Goal: Task Accomplishment & Management: Complete application form

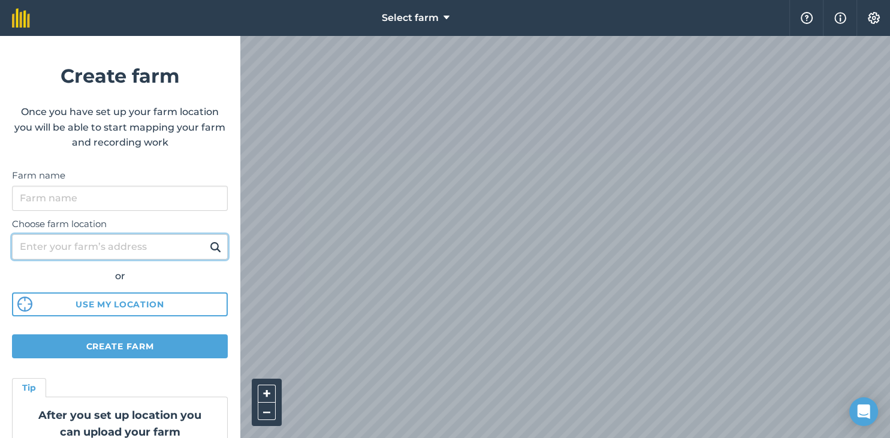
click at [113, 246] on input "Choose farm location" at bounding box center [120, 246] width 216 height 25
type input "[STREET_ADDRESS]"
click at [206, 239] on button at bounding box center [215, 247] width 19 height 16
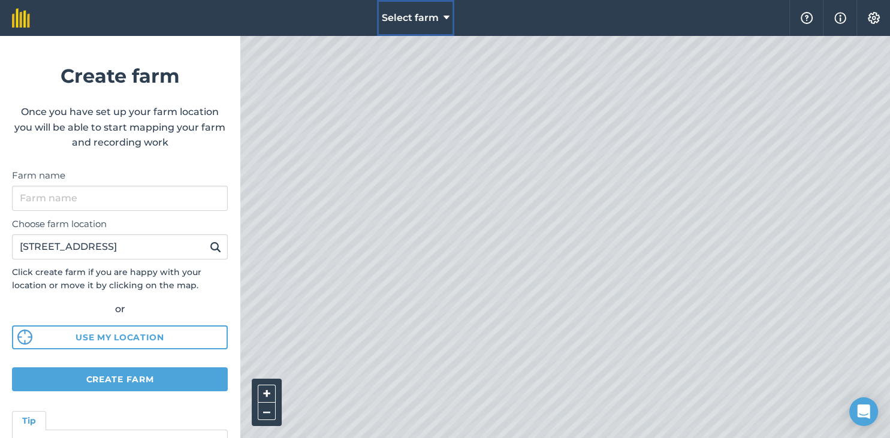
click at [425, 15] on span "Select farm" at bounding box center [410, 18] width 57 height 14
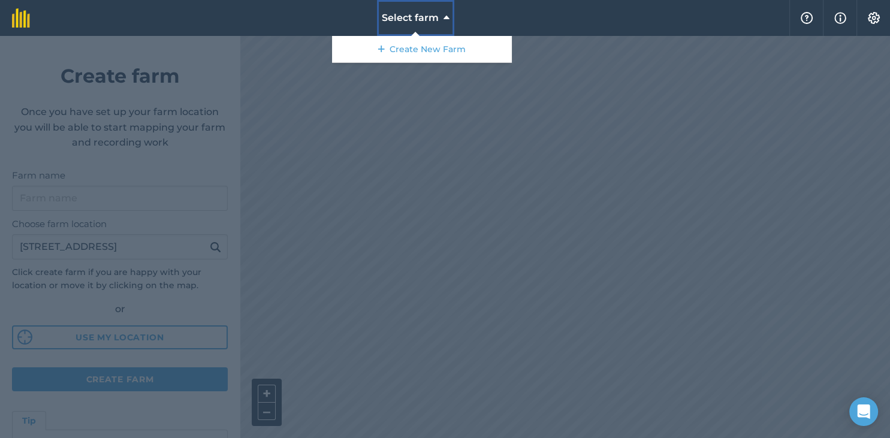
click at [425, 15] on span "Select farm" at bounding box center [410, 18] width 57 height 14
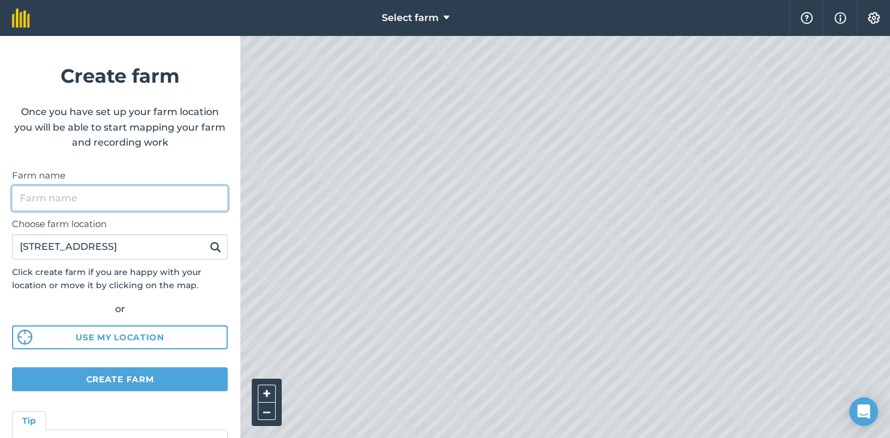
click at [104, 204] on input "Farm name" at bounding box center [120, 198] width 216 height 25
type input "Home farm"
click at [206, 239] on button at bounding box center [215, 247] width 19 height 16
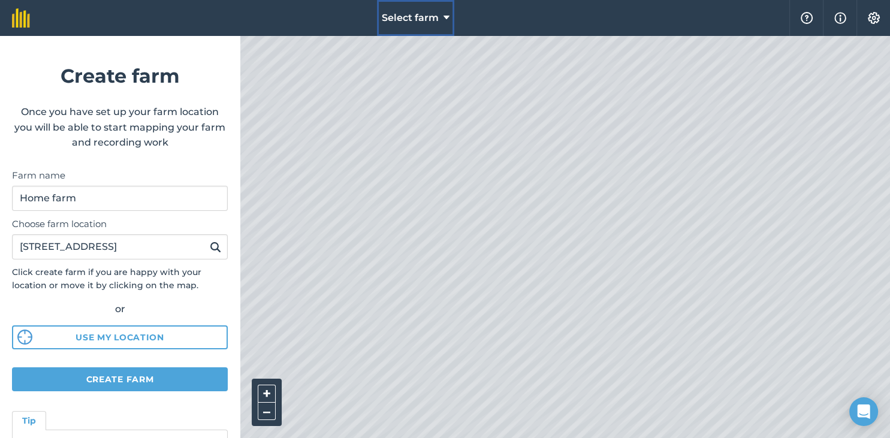
click at [423, 25] on span "Select farm" at bounding box center [410, 18] width 57 height 14
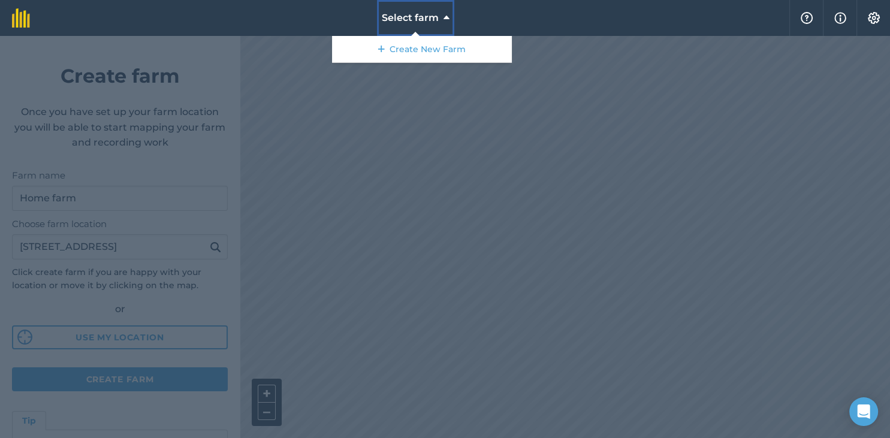
click at [423, 25] on span "Select farm" at bounding box center [410, 18] width 57 height 14
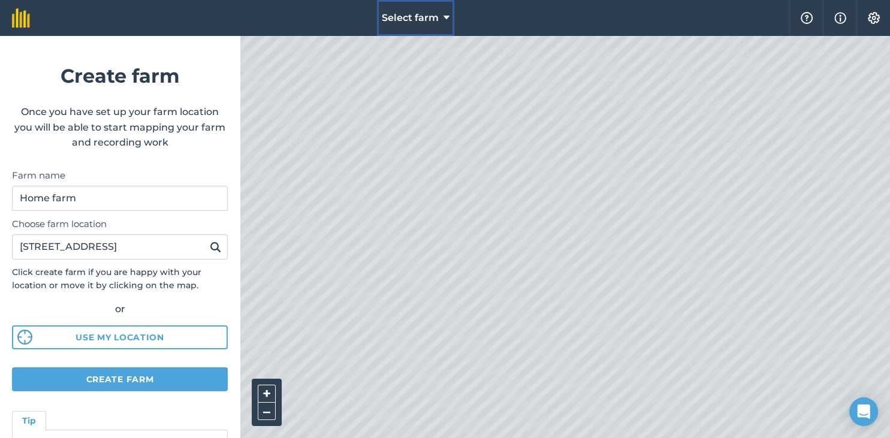
click at [423, 25] on span "Select farm" at bounding box center [410, 18] width 57 height 14
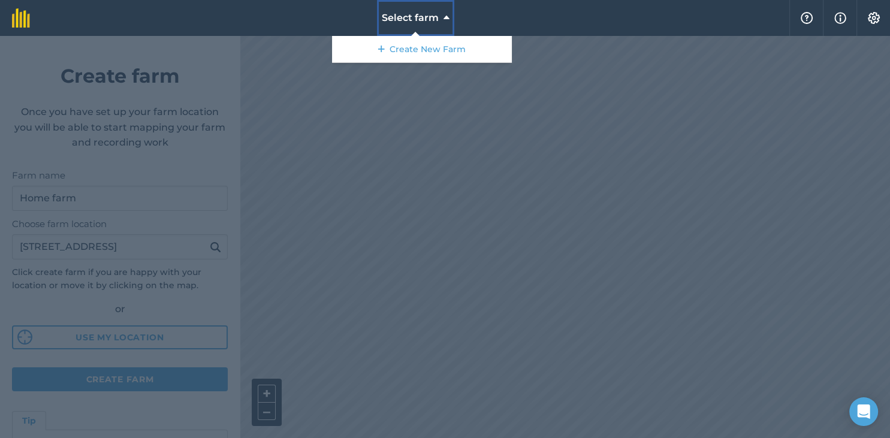
click at [417, 25] on button "Select farm" at bounding box center [415, 18] width 77 height 36
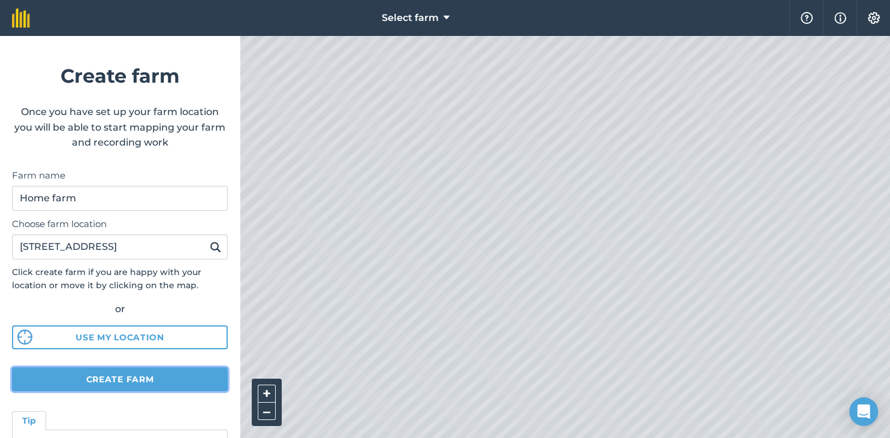
click at [111, 384] on button "Create farm" at bounding box center [120, 379] width 216 height 24
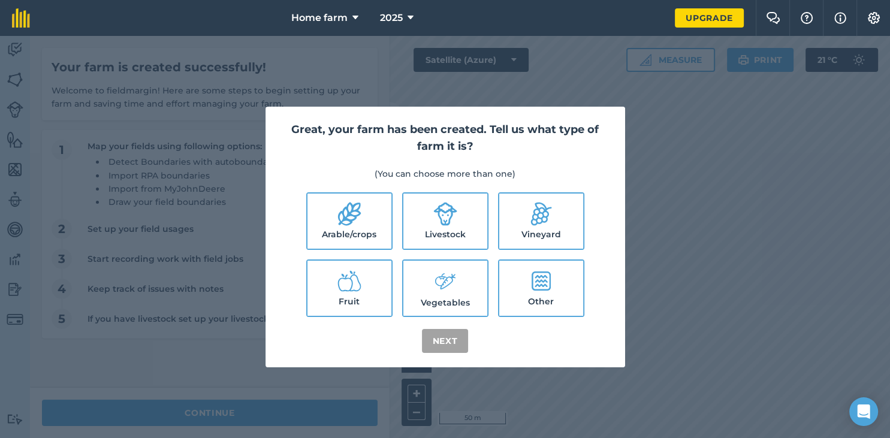
click at [372, 221] on label "Arable/crops" at bounding box center [349, 221] width 84 height 55
checkbox input "true"
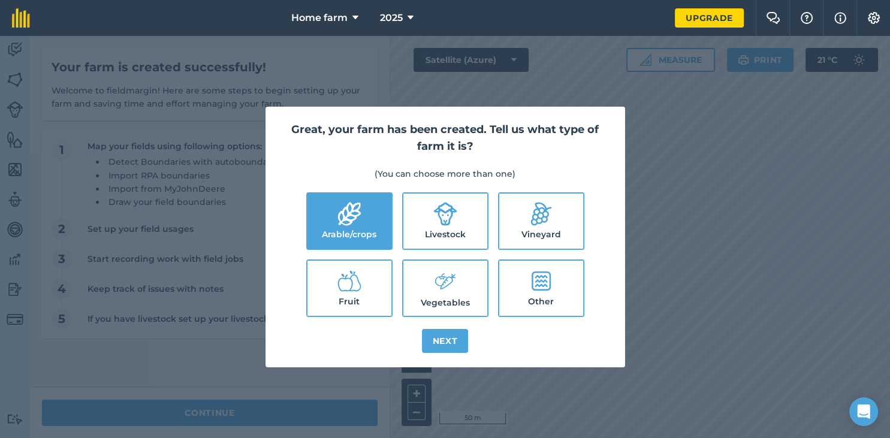
click at [444, 236] on label "Livestock" at bounding box center [445, 221] width 84 height 55
checkbox input "true"
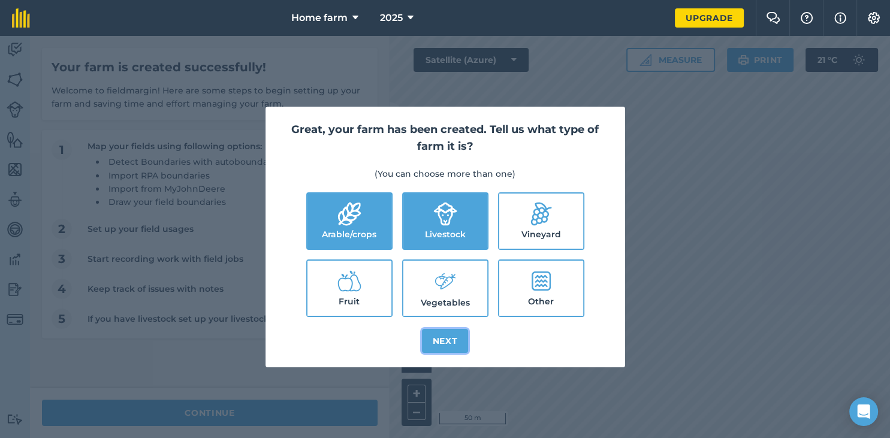
click at [456, 343] on button "Next" at bounding box center [445, 341] width 47 height 24
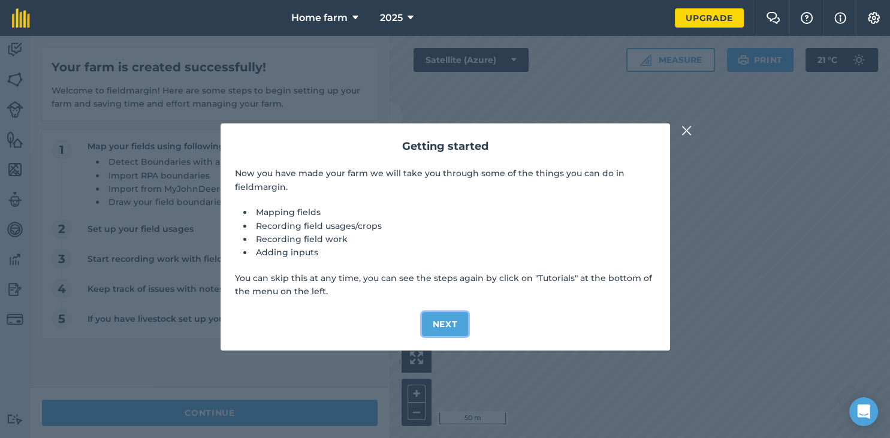
click at [430, 323] on button "Next" at bounding box center [445, 324] width 47 height 24
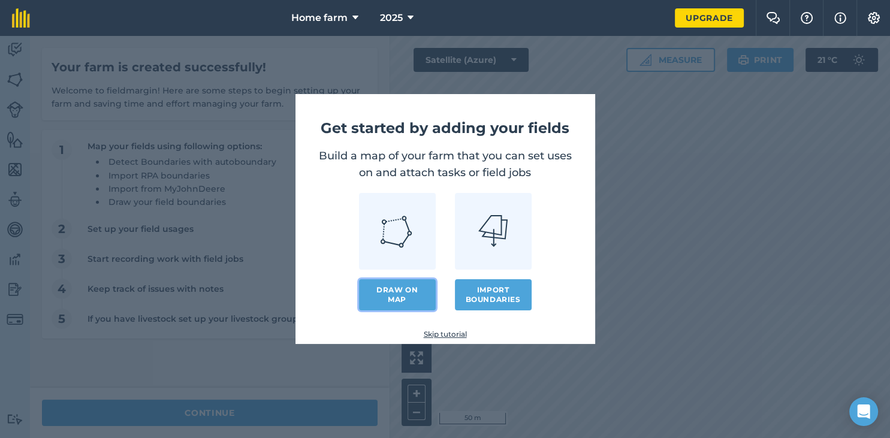
click at [402, 298] on link "Draw on map" at bounding box center [397, 294] width 77 height 31
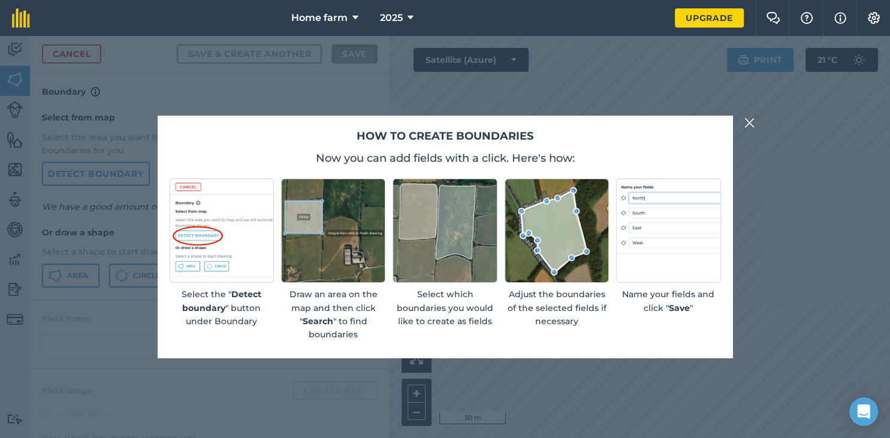
click at [750, 123] on img at bounding box center [749, 123] width 11 height 14
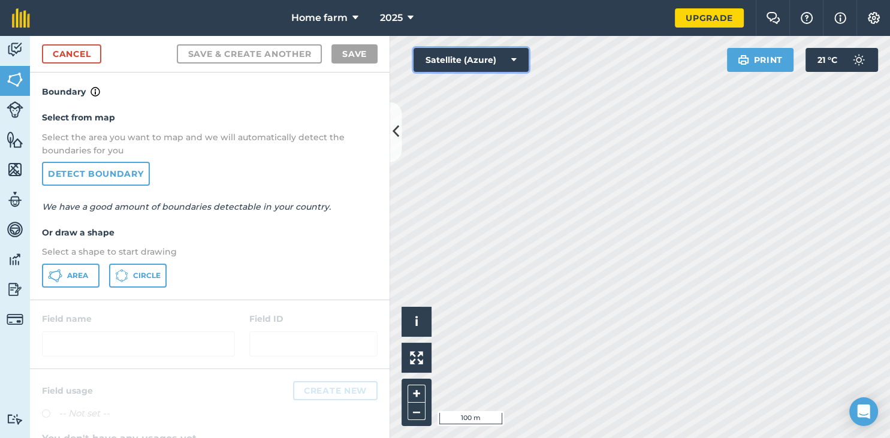
click at [485, 64] on button "Satellite (Azure)" at bounding box center [471, 60] width 115 height 24
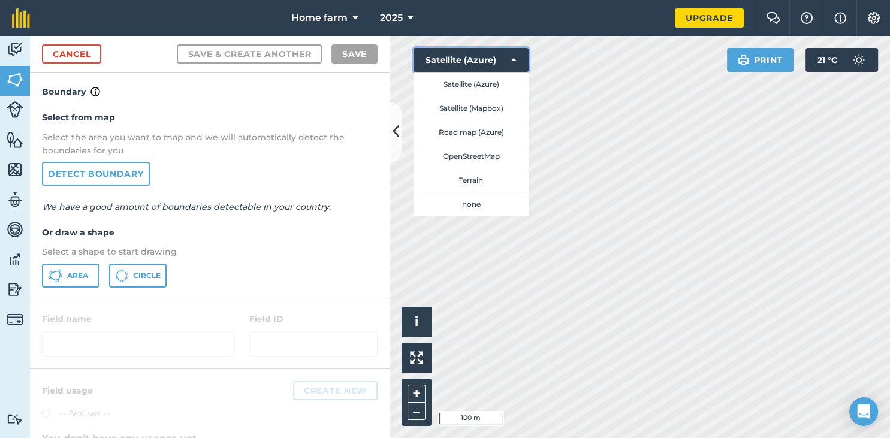
click at [485, 64] on button "Satellite (Azure)" at bounding box center [471, 60] width 115 height 24
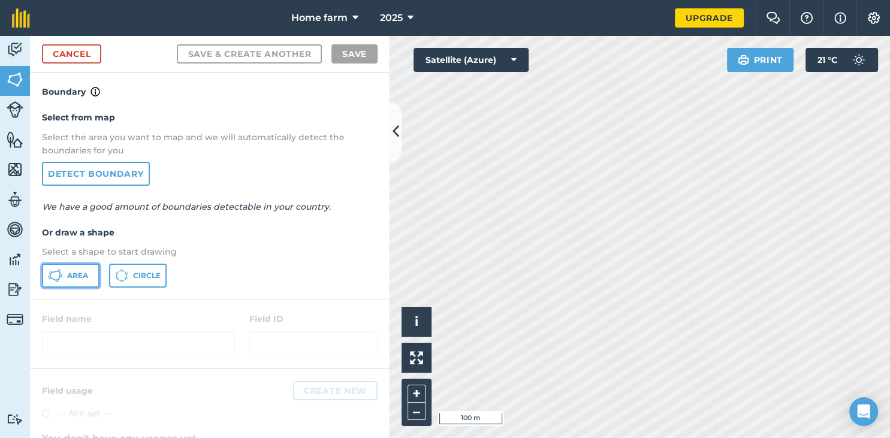
click at [67, 272] on span "Area" at bounding box center [77, 276] width 21 height 10
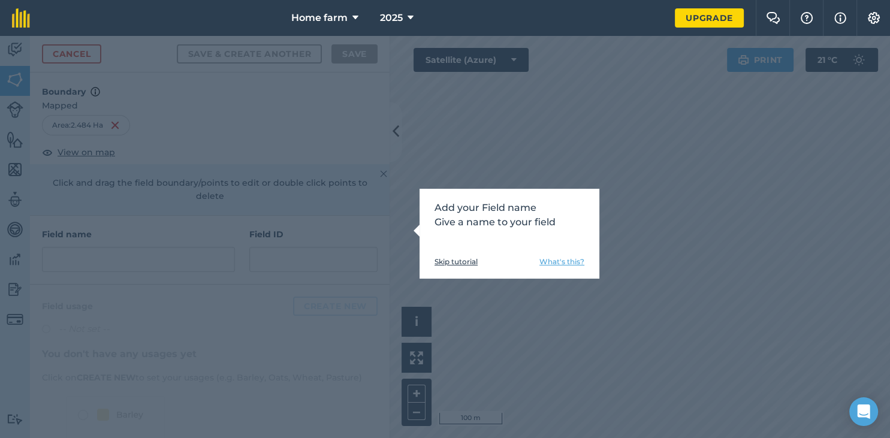
click at [491, 222] on p "Add your Field name Give a name to your field" at bounding box center [510, 215] width 150 height 29
click at [478, 181] on div "Add your Field name Give a name to your field Skip tutorial What's this?" at bounding box center [445, 237] width 890 height 402
click at [67, 244] on div "Add your Field name Give a name to your field Skip tutorial What's this?" at bounding box center [445, 237] width 890 height 402
click at [551, 262] on link "What's this?" at bounding box center [561, 262] width 45 height 10
click at [476, 114] on div "Add your Field name Give a name to your field Skip tutorial What's this?" at bounding box center [445, 237] width 890 height 402
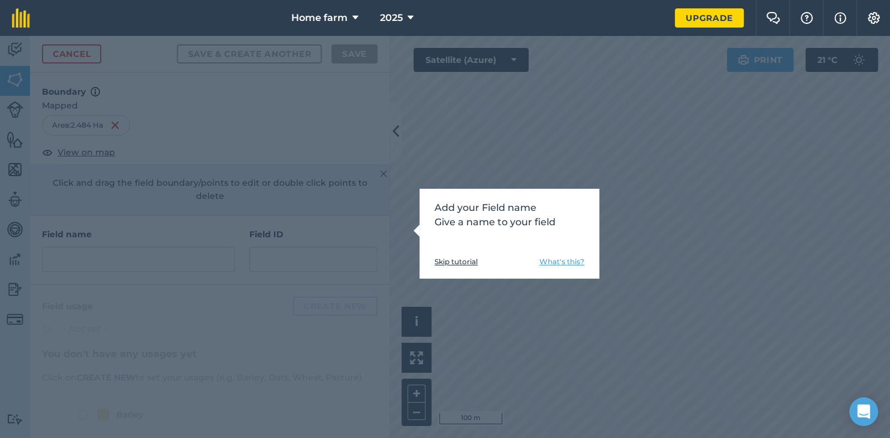
click at [256, 192] on div "Add your Field name Give a name to your field Skip tutorial What's this?" at bounding box center [445, 237] width 890 height 402
click at [441, 263] on link "Skip tutorial" at bounding box center [456, 262] width 43 height 10
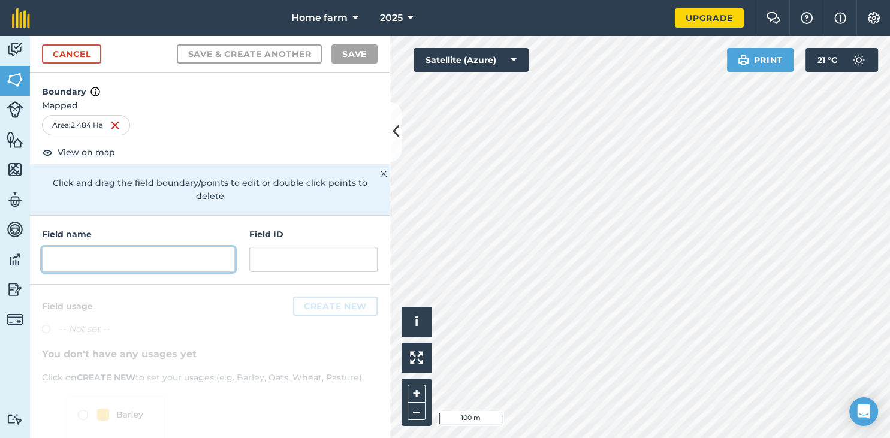
click at [109, 249] on input "text" at bounding box center [138, 259] width 193 height 25
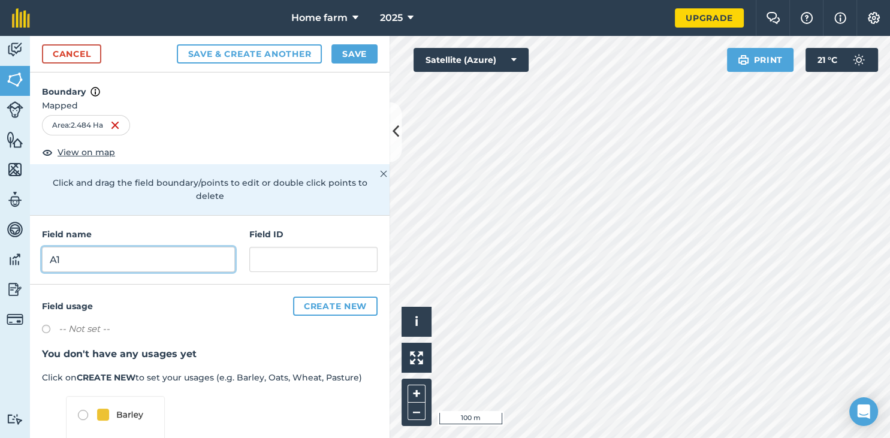
type input "A1"
click at [117, 124] on img at bounding box center [115, 125] width 10 height 14
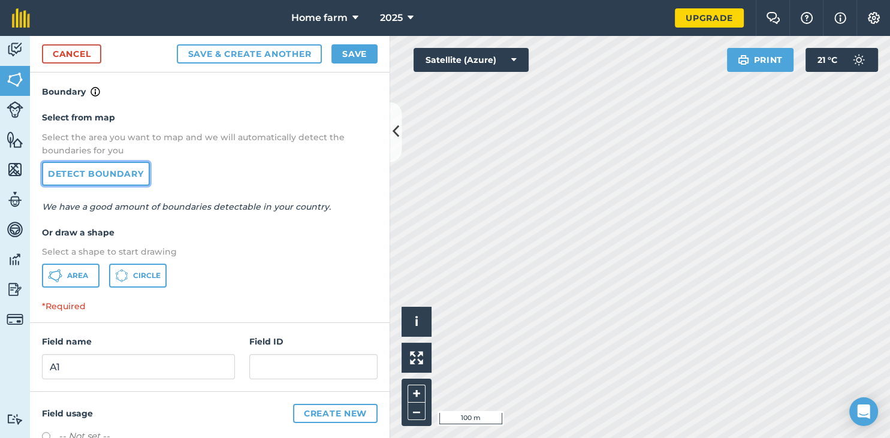
click at [101, 179] on link "Detect boundary" at bounding box center [96, 174] width 108 height 24
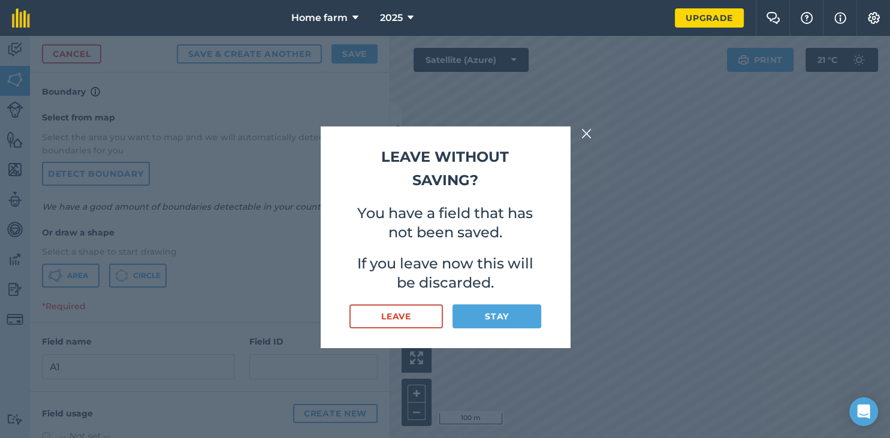
click at [588, 136] on img at bounding box center [586, 133] width 11 height 14
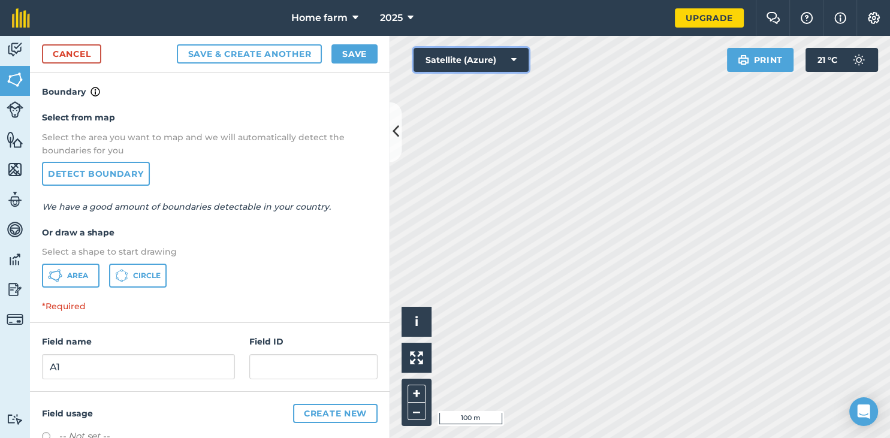
click at [517, 61] on button "Satellite (Azure)" at bounding box center [471, 60] width 115 height 24
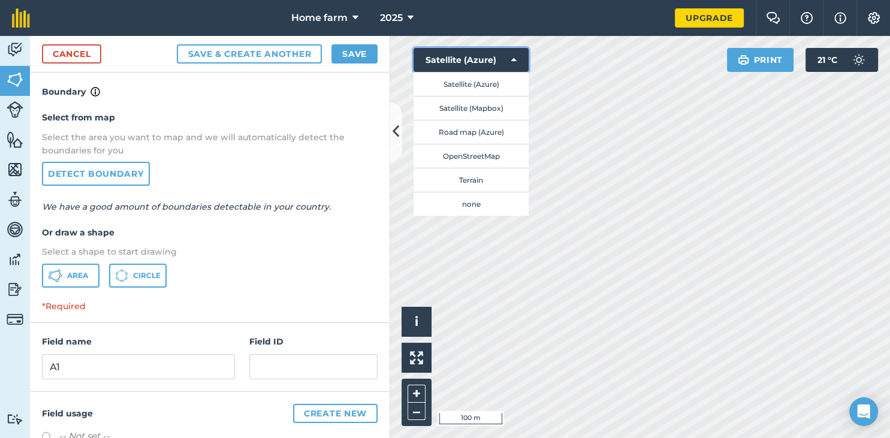
click at [517, 61] on button "Satellite (Azure)" at bounding box center [471, 60] width 115 height 24
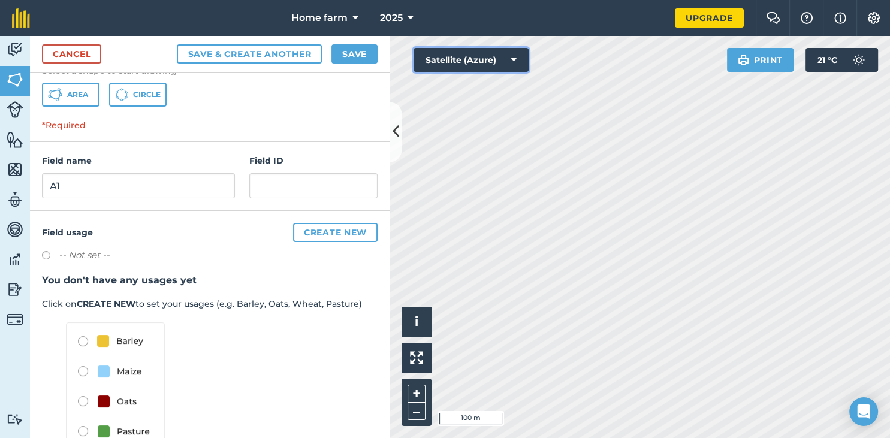
scroll to position [212, 0]
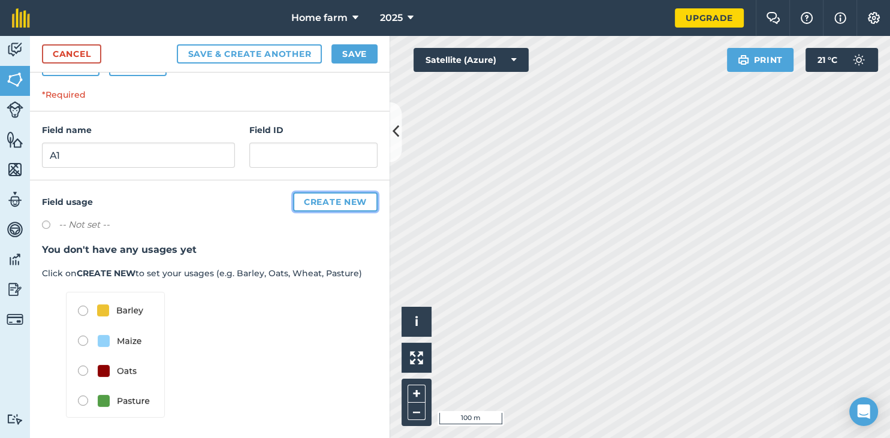
click at [306, 203] on button "Create new" at bounding box center [335, 201] width 85 height 19
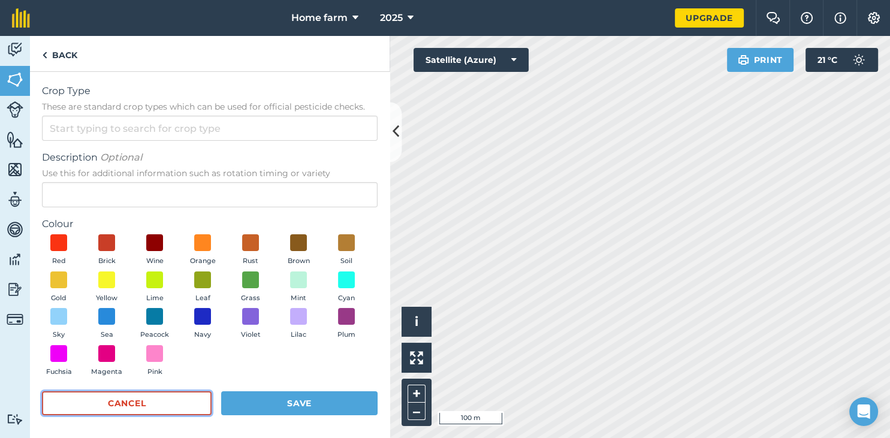
click at [188, 406] on button "Cancel" at bounding box center [127, 403] width 170 height 24
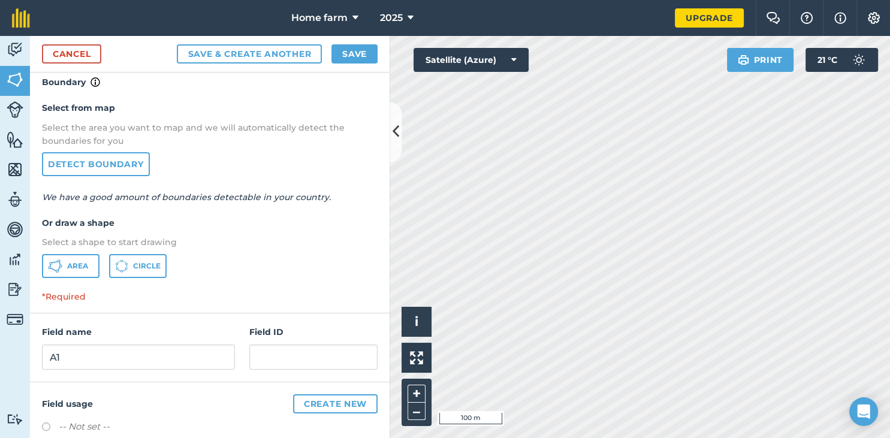
scroll to position [0, 0]
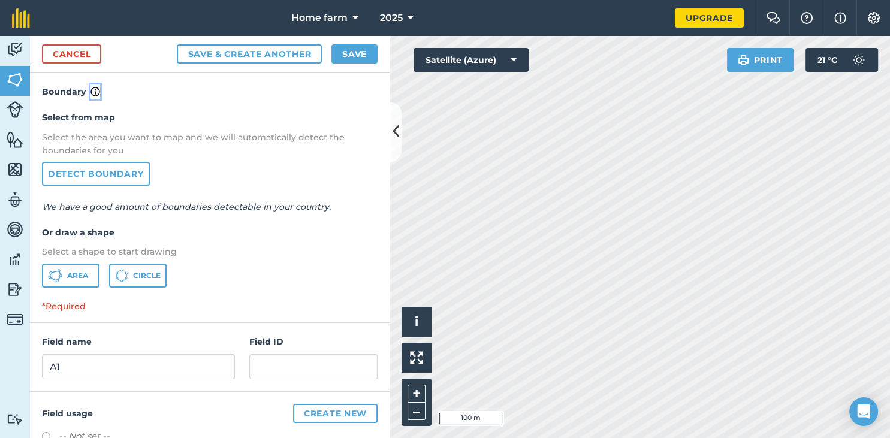
click at [95, 93] on img at bounding box center [96, 92] width 10 height 14
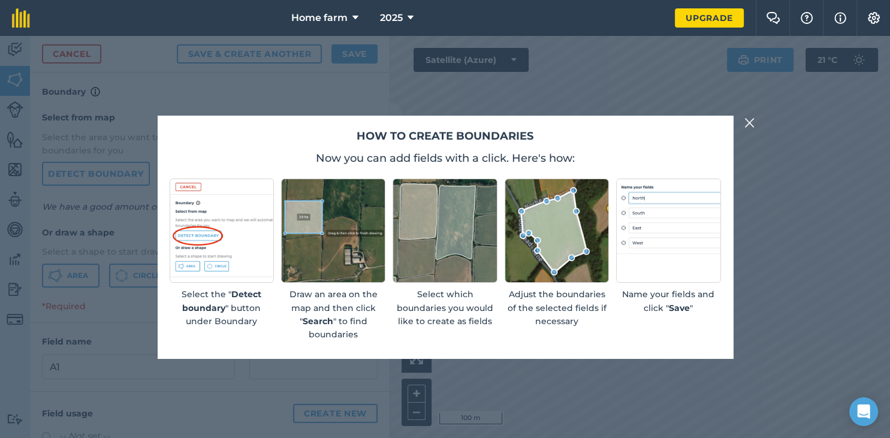
click at [745, 122] on img at bounding box center [749, 123] width 11 height 14
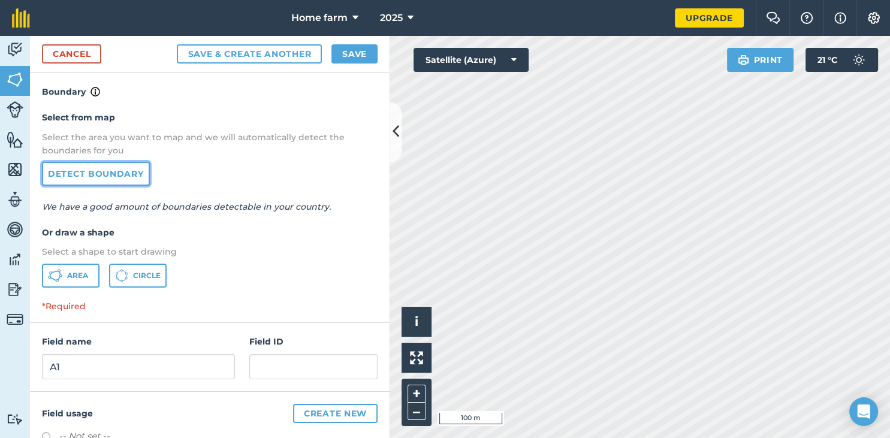
click at [64, 179] on link "Detect boundary" at bounding box center [96, 174] width 108 height 24
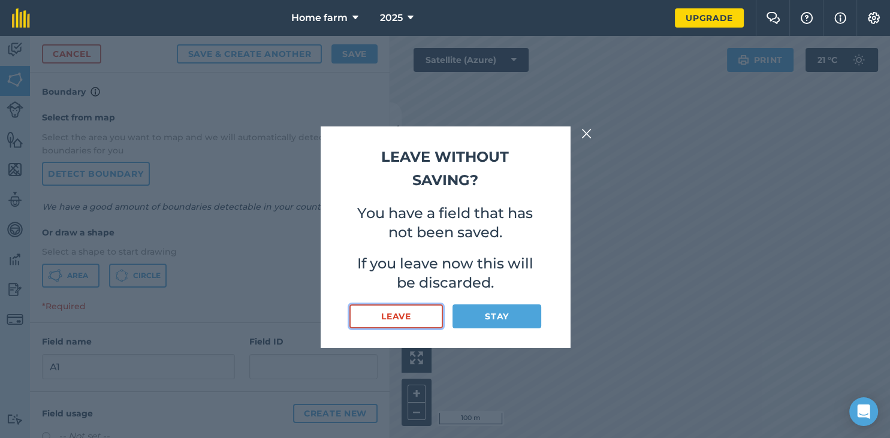
click at [426, 319] on button "Leave" at bounding box center [396, 316] width 94 height 24
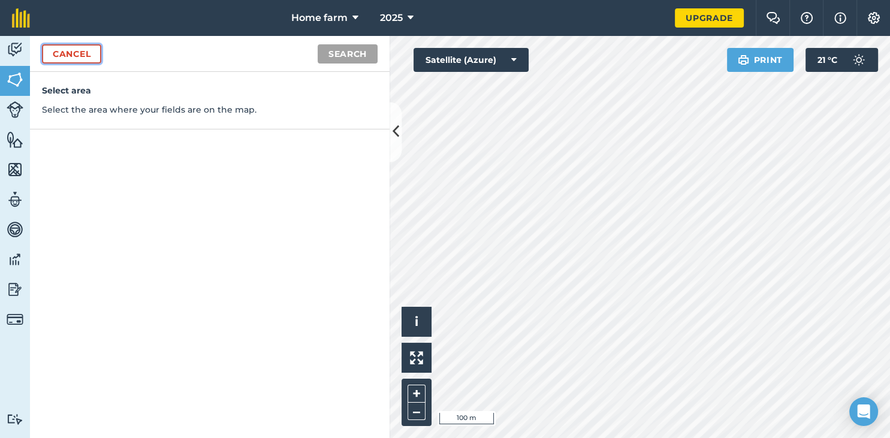
click at [61, 56] on link "Cancel" at bounding box center [71, 53] width 59 height 19
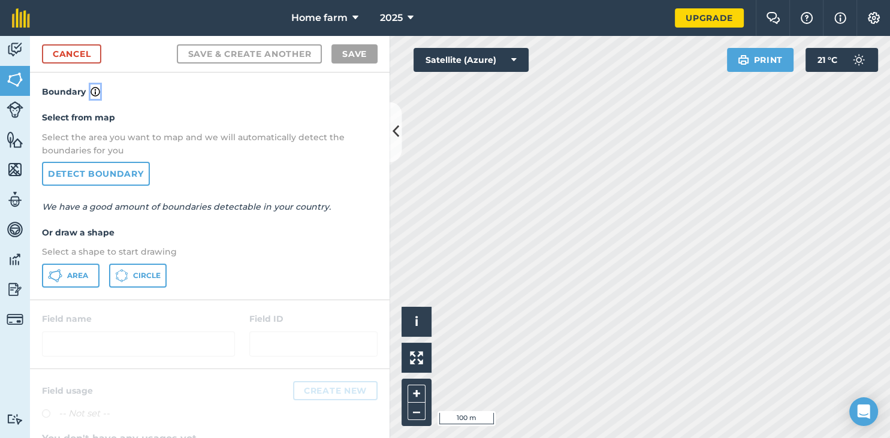
click at [95, 92] on img at bounding box center [96, 92] width 10 height 14
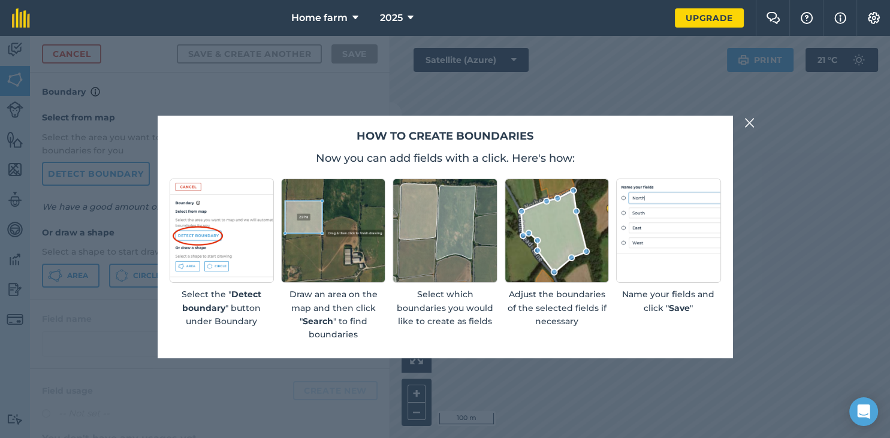
click at [420, 300] on p "Select which boundaries you would like to create as fields" at bounding box center [445, 308] width 104 height 40
click at [750, 125] on img at bounding box center [749, 123] width 11 height 14
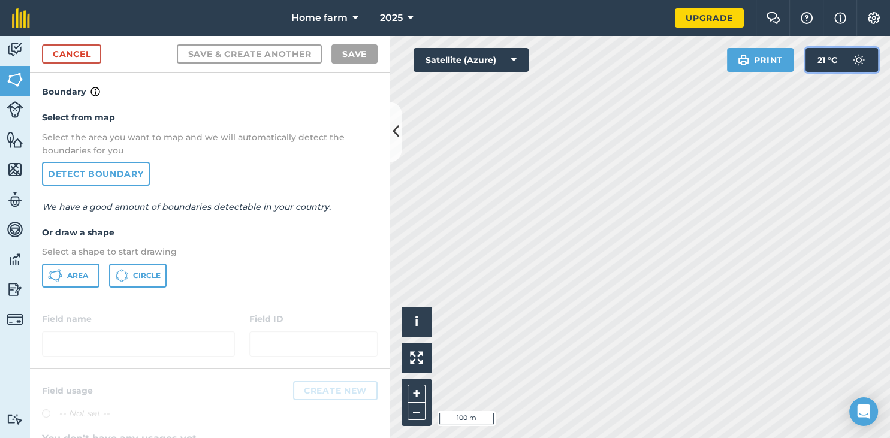
click at [836, 59] on span "21 ° C" at bounding box center [828, 60] width 20 height 24
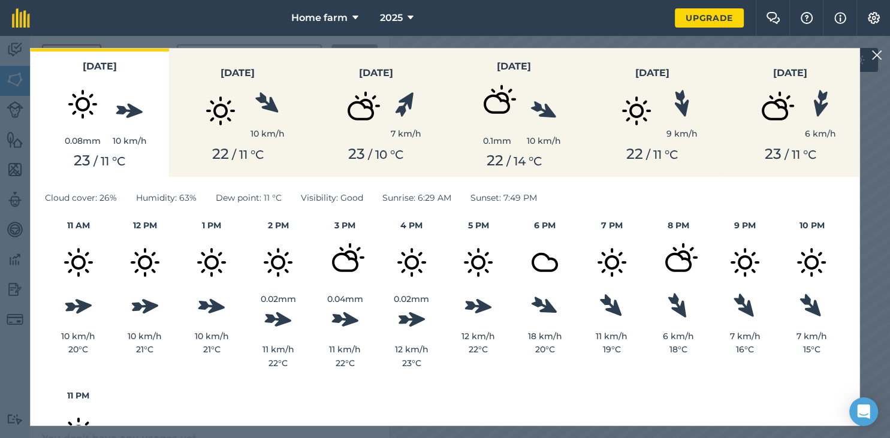
click at [876, 58] on img at bounding box center [876, 55] width 11 height 14
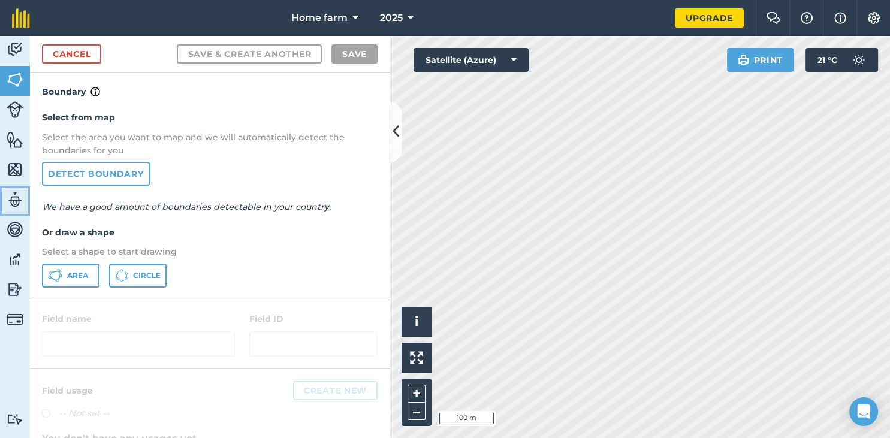
click at [18, 204] on img at bounding box center [15, 200] width 17 height 18
select select "MEMBER"
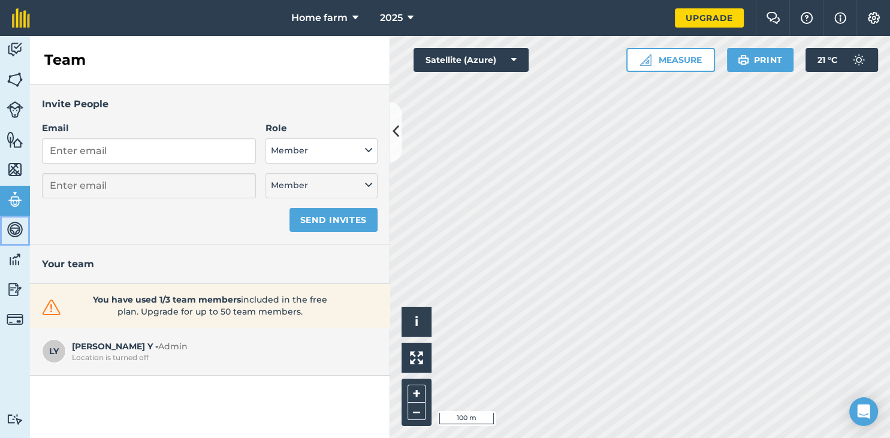
click at [22, 229] on img at bounding box center [15, 230] width 17 height 18
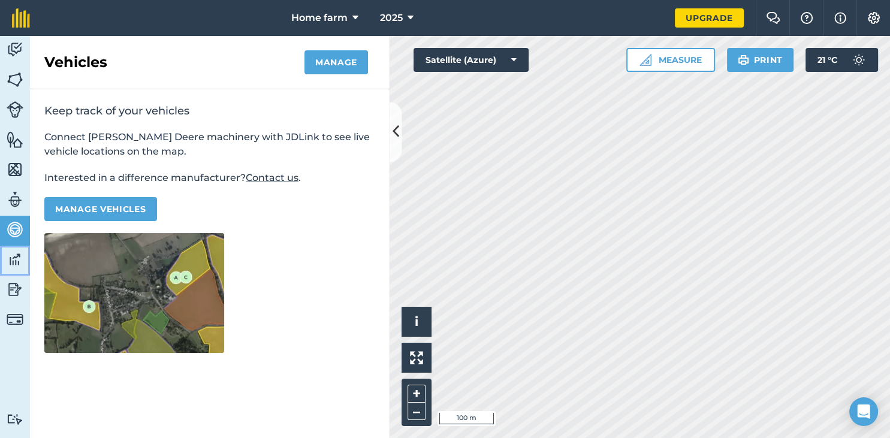
click at [20, 254] on img at bounding box center [15, 260] width 17 height 18
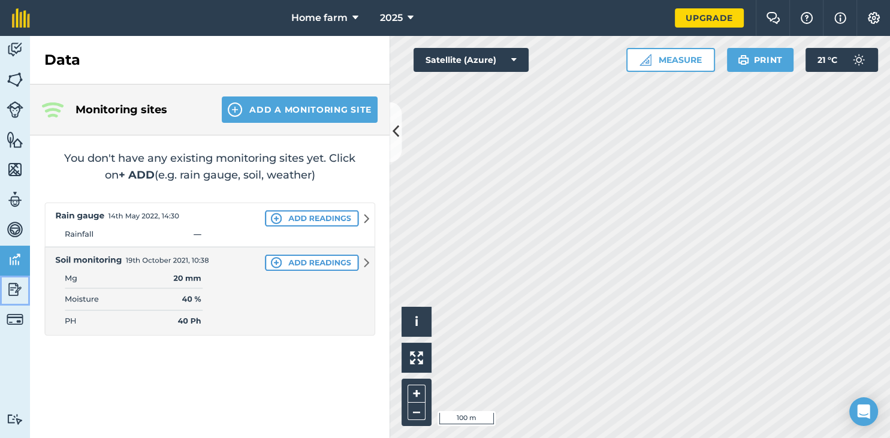
click at [18, 288] on img at bounding box center [15, 289] width 17 height 18
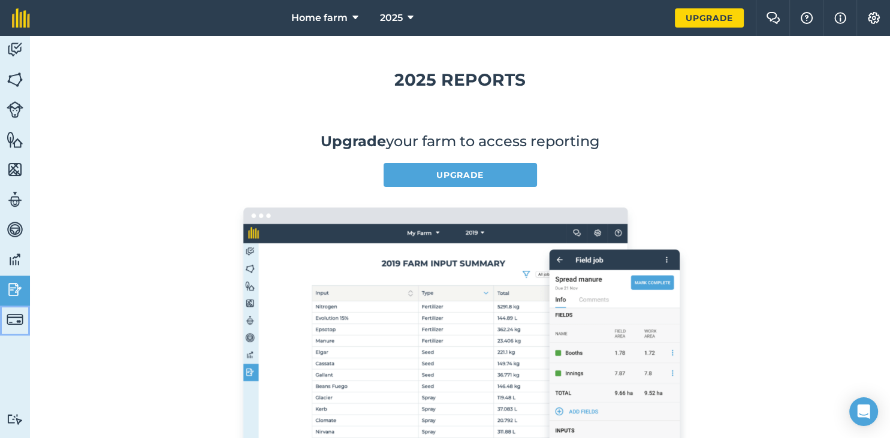
click at [7, 322] on img at bounding box center [15, 319] width 17 height 17
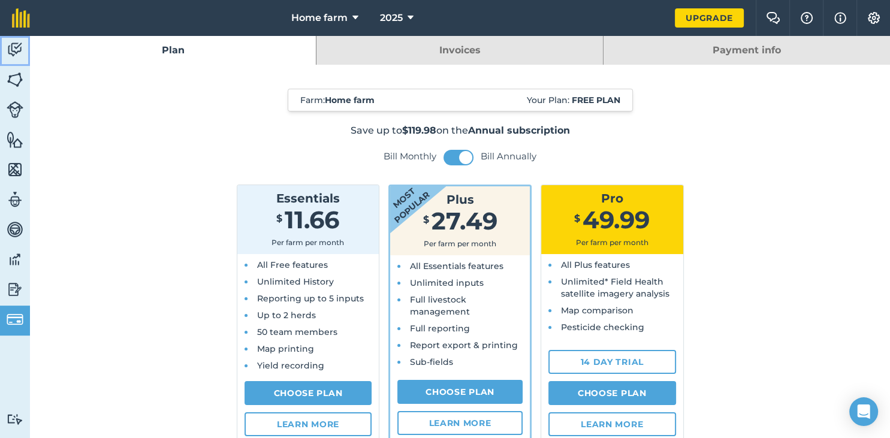
click at [16, 50] on img at bounding box center [15, 50] width 17 height 18
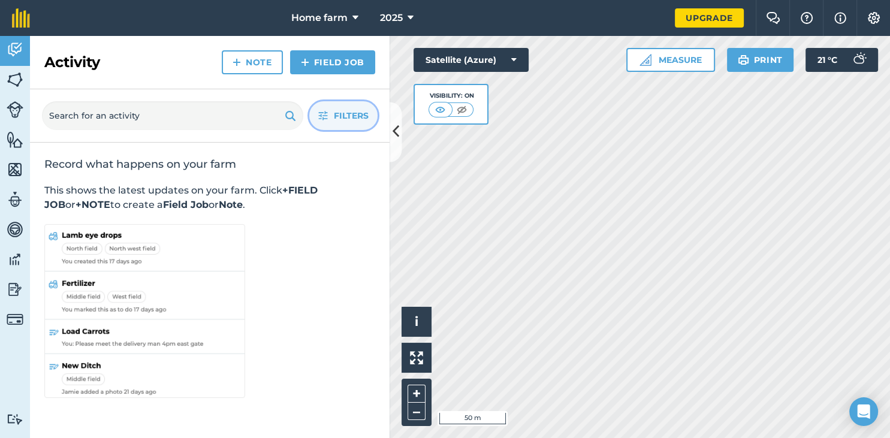
click at [357, 119] on span "Filters" at bounding box center [351, 115] width 35 height 13
click at [349, 114] on span "Filters" at bounding box center [351, 115] width 35 height 13
click at [13, 76] on img at bounding box center [15, 80] width 17 height 18
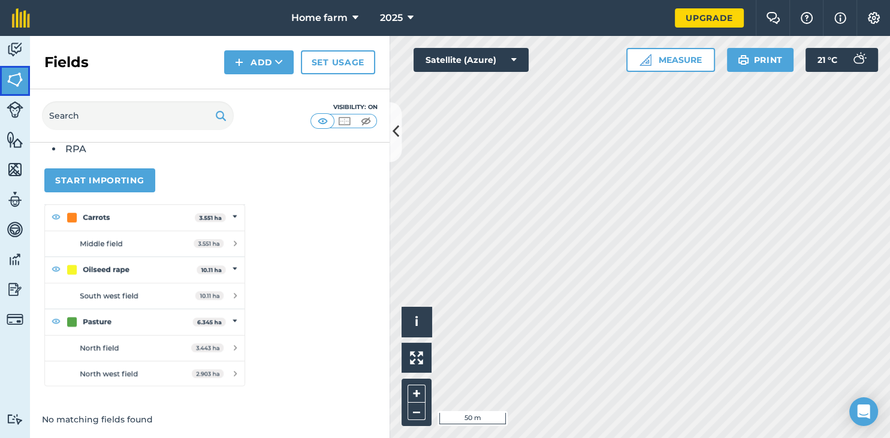
scroll to position [152, 0]
click at [691, 64] on button "Measure" at bounding box center [670, 60] width 89 height 24
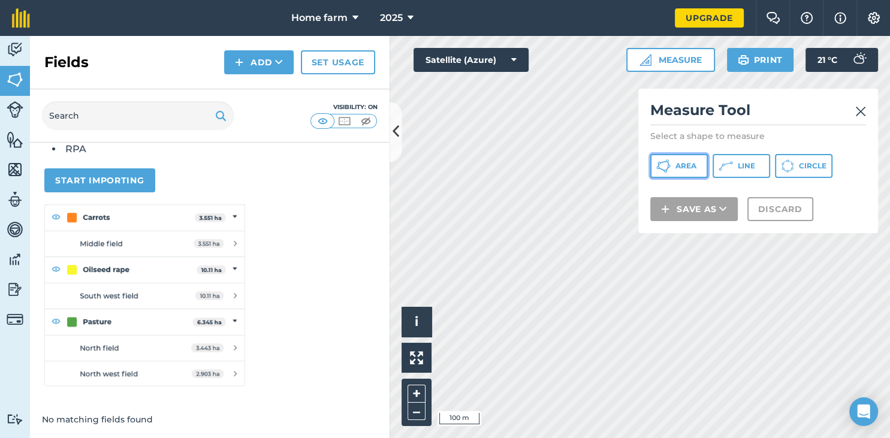
click at [690, 168] on span "Area" at bounding box center [685, 166] width 21 height 10
click at [857, 113] on img at bounding box center [860, 111] width 11 height 14
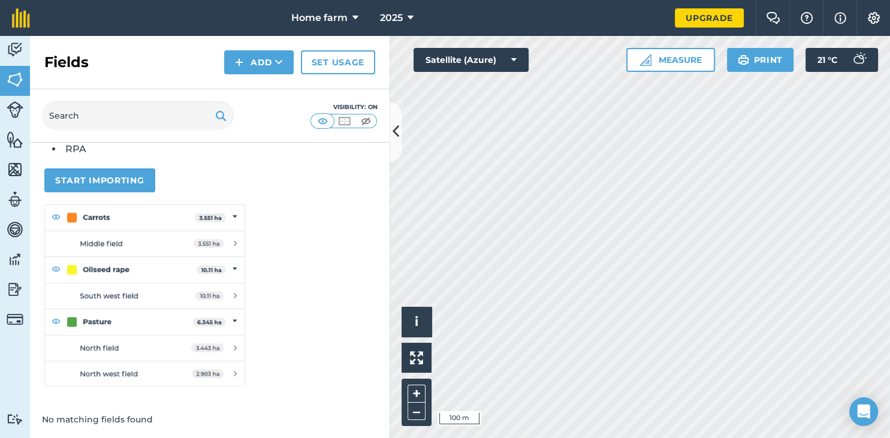
click at [73, 150] on li "RPA" at bounding box center [218, 149] width 313 height 14
click at [16, 120] on link "Livestock" at bounding box center [15, 111] width 30 height 30
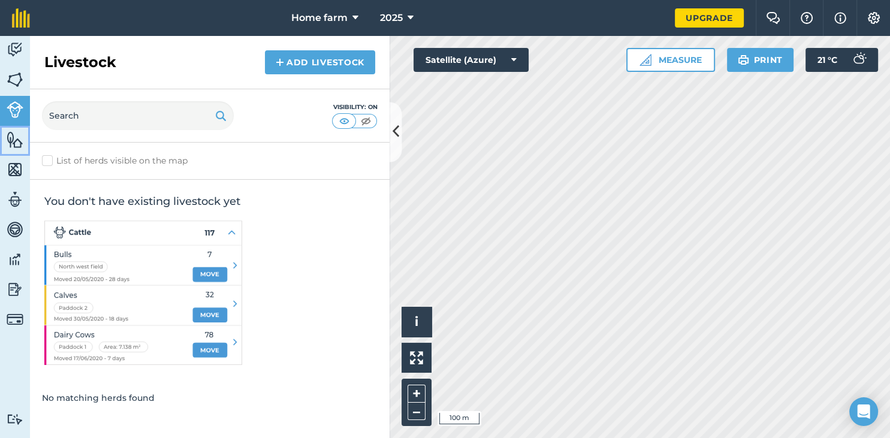
click at [16, 142] on img at bounding box center [15, 140] width 17 height 18
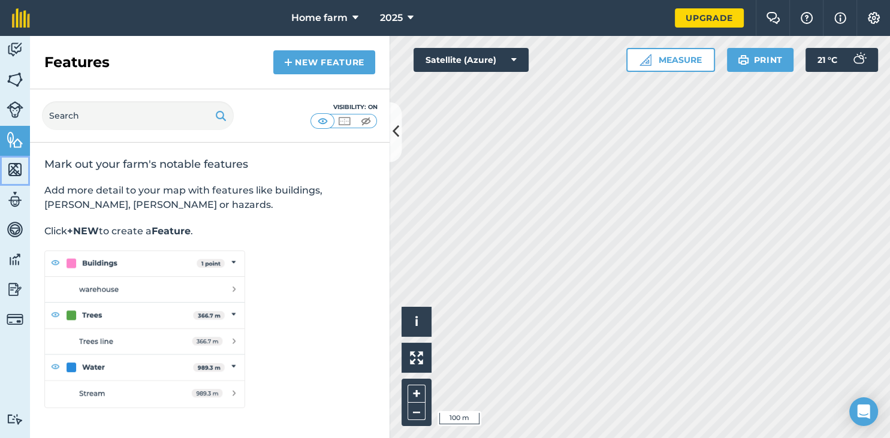
click at [8, 161] on img at bounding box center [15, 170] width 17 height 18
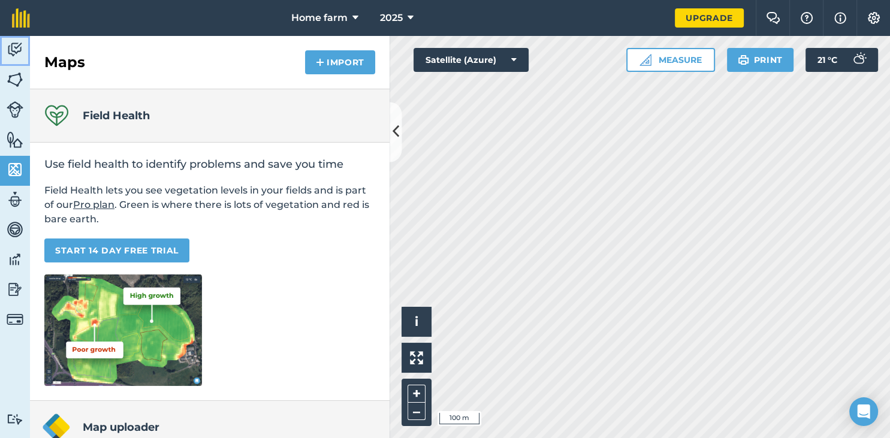
click at [11, 44] on img at bounding box center [15, 50] width 17 height 18
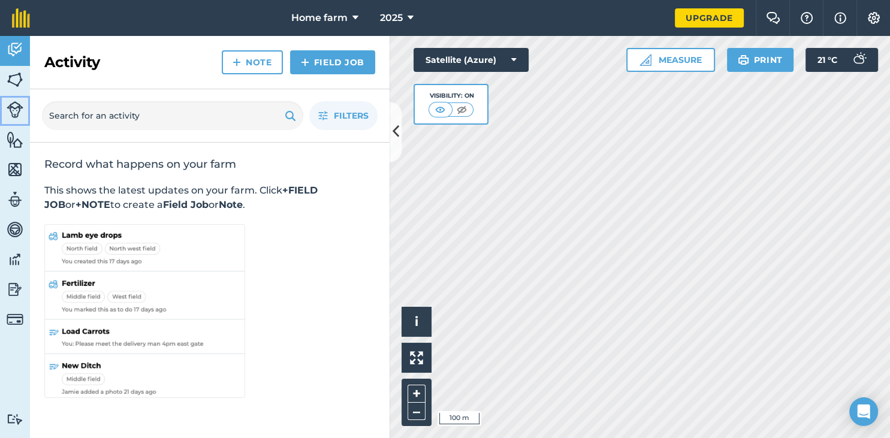
click at [17, 99] on link "Livestock" at bounding box center [15, 111] width 30 height 30
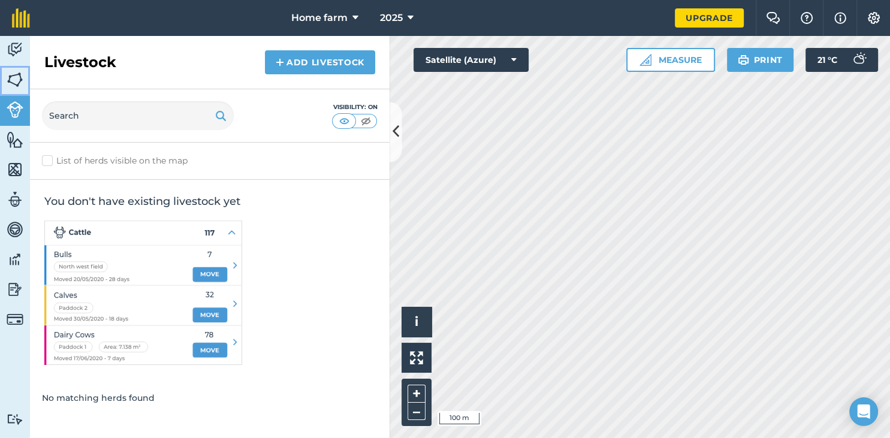
click at [13, 82] on img at bounding box center [15, 80] width 17 height 18
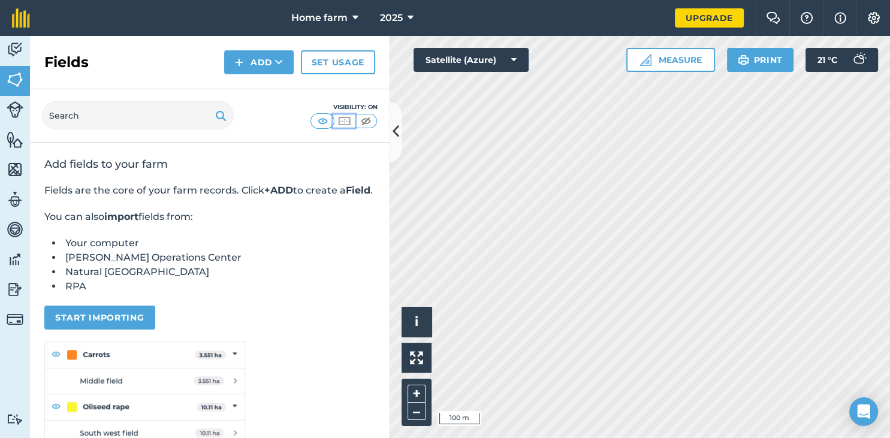
click at [342, 125] on img at bounding box center [344, 121] width 15 height 12
click at [322, 120] on img at bounding box center [322, 121] width 15 height 12
drag, startPoint x: 249, startPoint y: 283, endPoint x: 246, endPoint y: 294, distance: 11.4
click at [246, 294] on ul "Your computer [PERSON_NAME] Operations Center Natural England RPA" at bounding box center [209, 265] width 331 height 58
drag, startPoint x: 246, startPoint y: 294, endPoint x: 253, endPoint y: 277, distance: 18.8
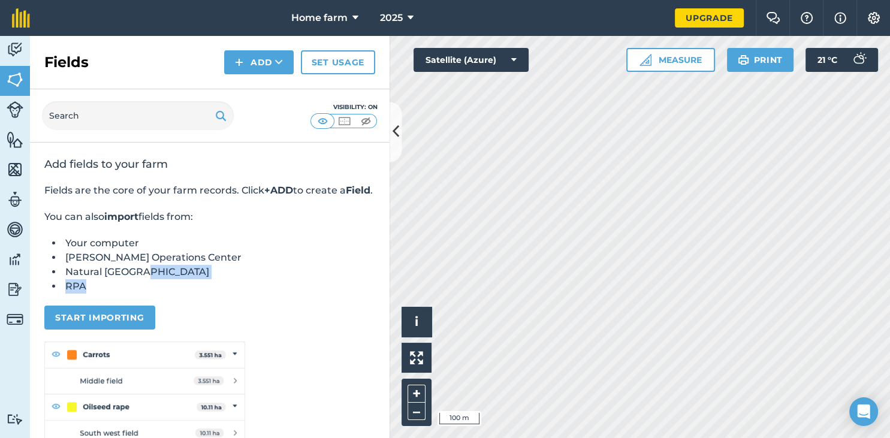
click at [253, 277] on ul "Your computer [PERSON_NAME] Operations Center Natural England RPA" at bounding box center [209, 265] width 331 height 58
click at [248, 279] on li "Natural [GEOGRAPHIC_DATA]" at bounding box center [218, 272] width 313 height 14
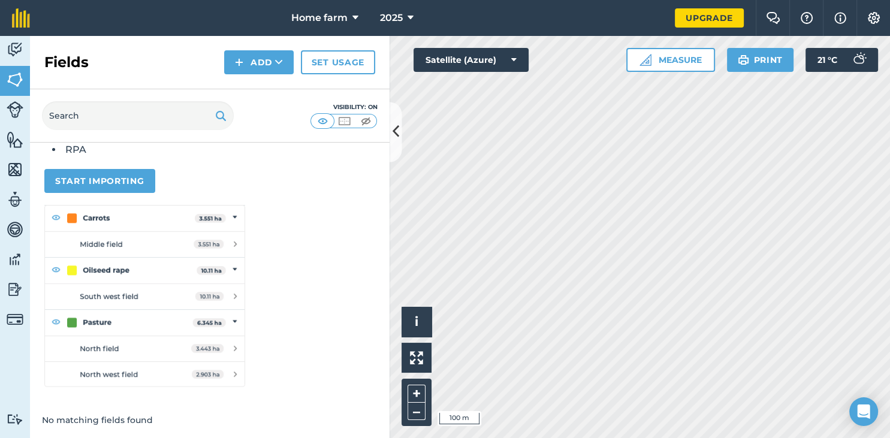
scroll to position [152, 0]
click at [756, 59] on button "Print" at bounding box center [760, 60] width 67 height 24
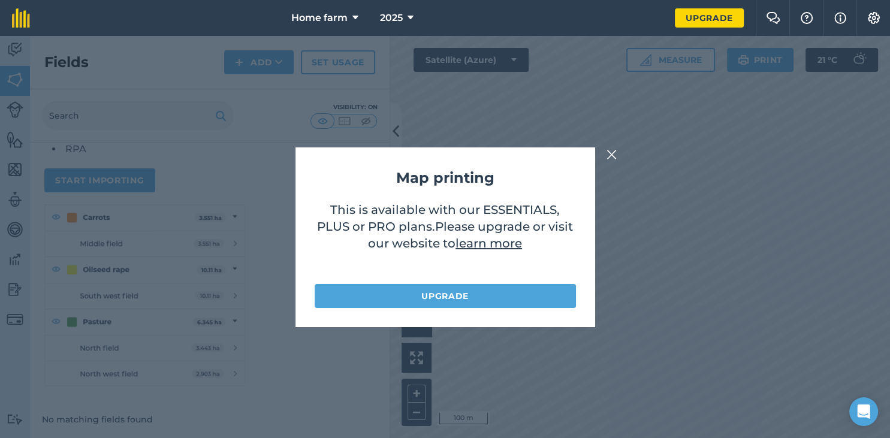
click at [611, 149] on img at bounding box center [612, 154] width 11 height 14
